Goal: Task Accomplishment & Management: Manage account settings

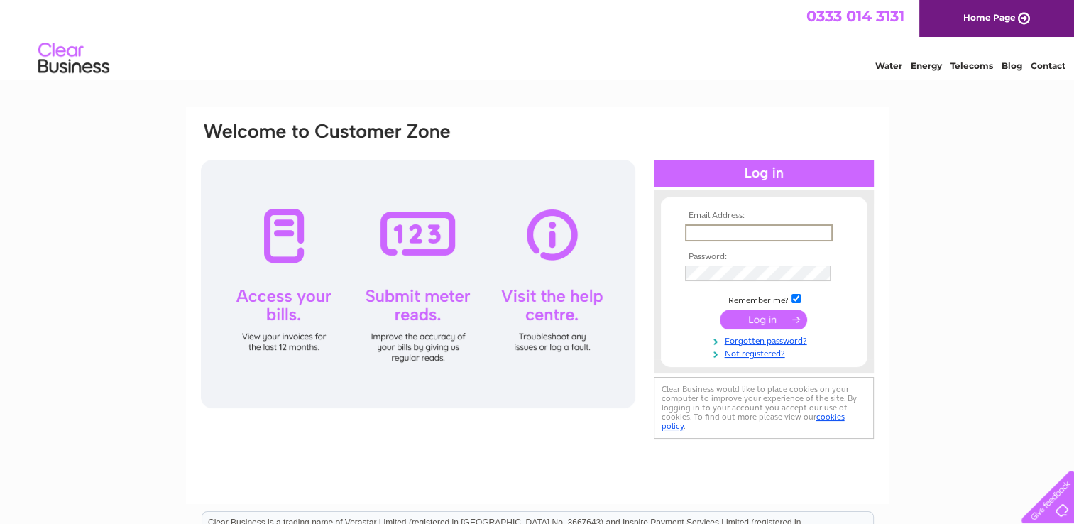
click at [721, 231] on input "text" at bounding box center [759, 232] width 148 height 17
type input "[EMAIL_ADDRESS][DOMAIN_NAME]"
click at [694, 322] on td at bounding box center [764, 319] width 165 height 27
click at [774, 319] on input "submit" at bounding box center [763, 319] width 87 height 20
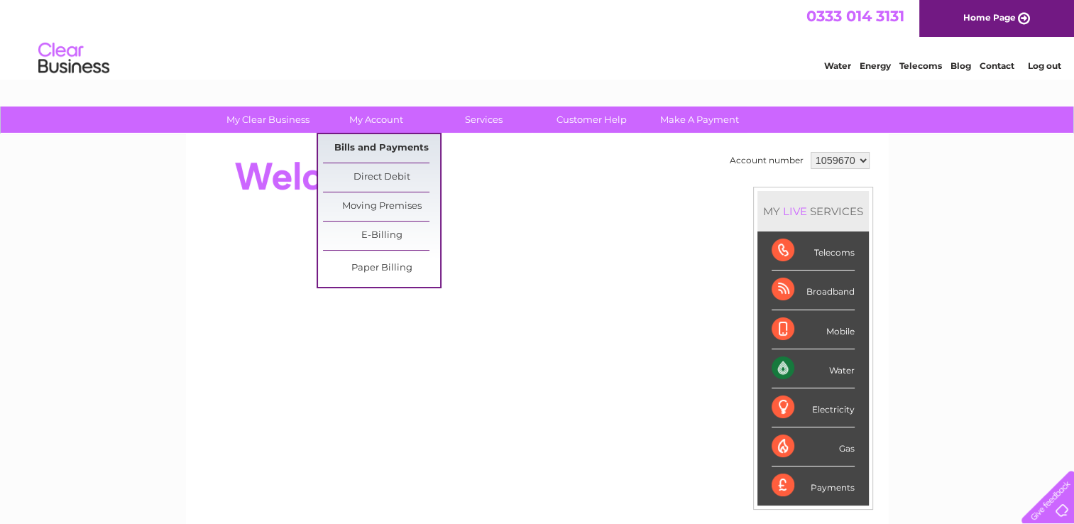
click at [380, 148] on link "Bills and Payments" at bounding box center [381, 148] width 117 height 28
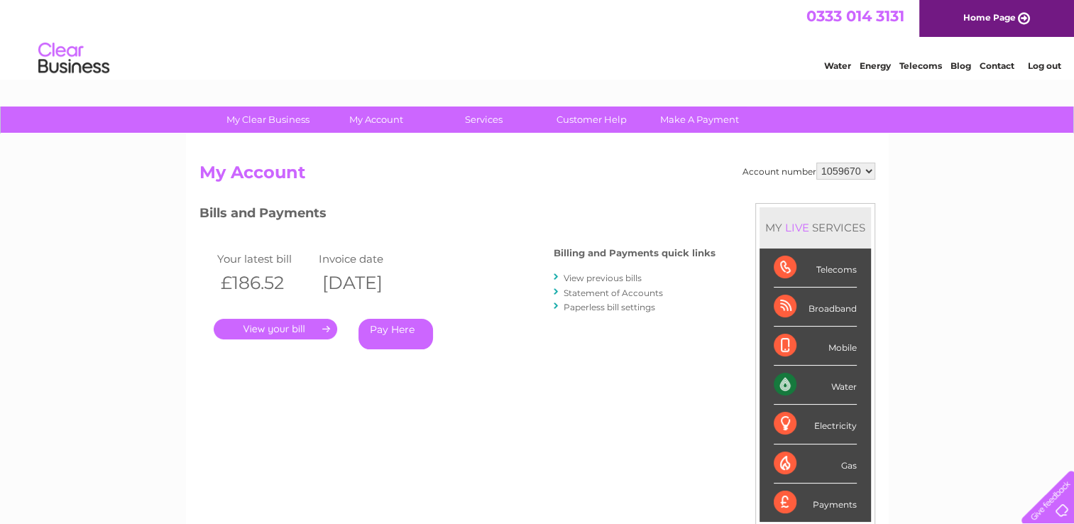
click at [283, 328] on link "." at bounding box center [276, 329] width 124 height 21
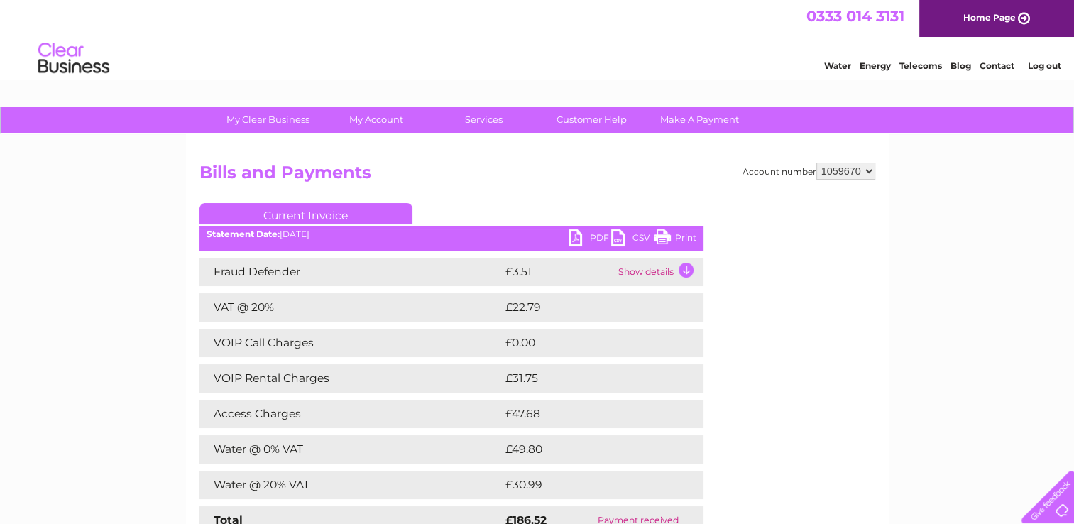
click at [594, 235] on link "PDF" at bounding box center [590, 239] width 43 height 21
